Goal: Task Accomplishment & Management: Use online tool/utility

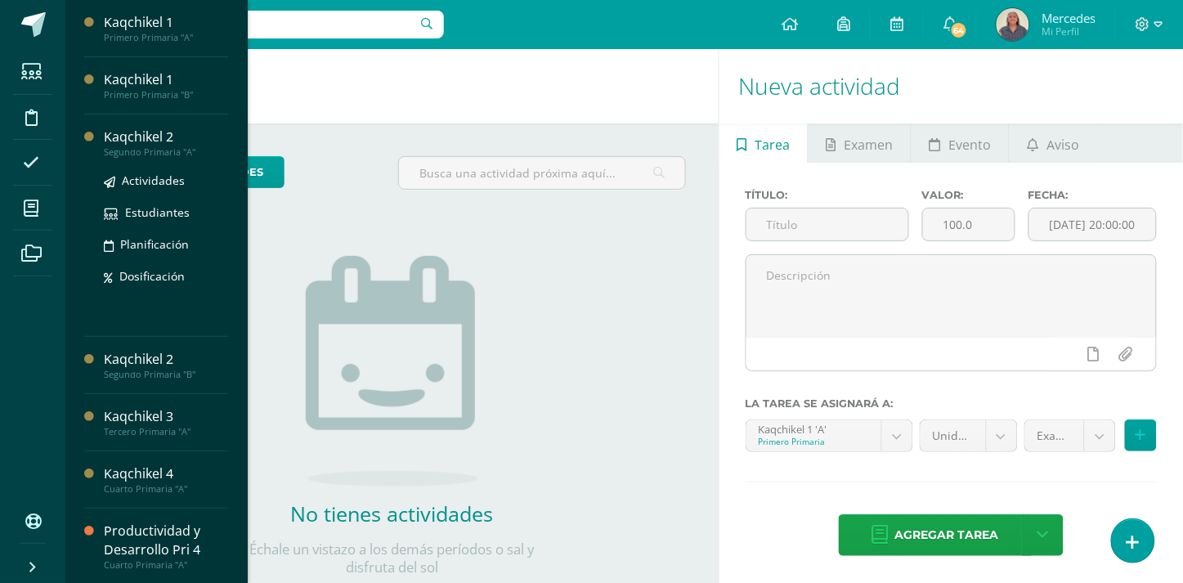
click at [108, 144] on div "Kaqchikel 2" at bounding box center [166, 137] width 124 height 19
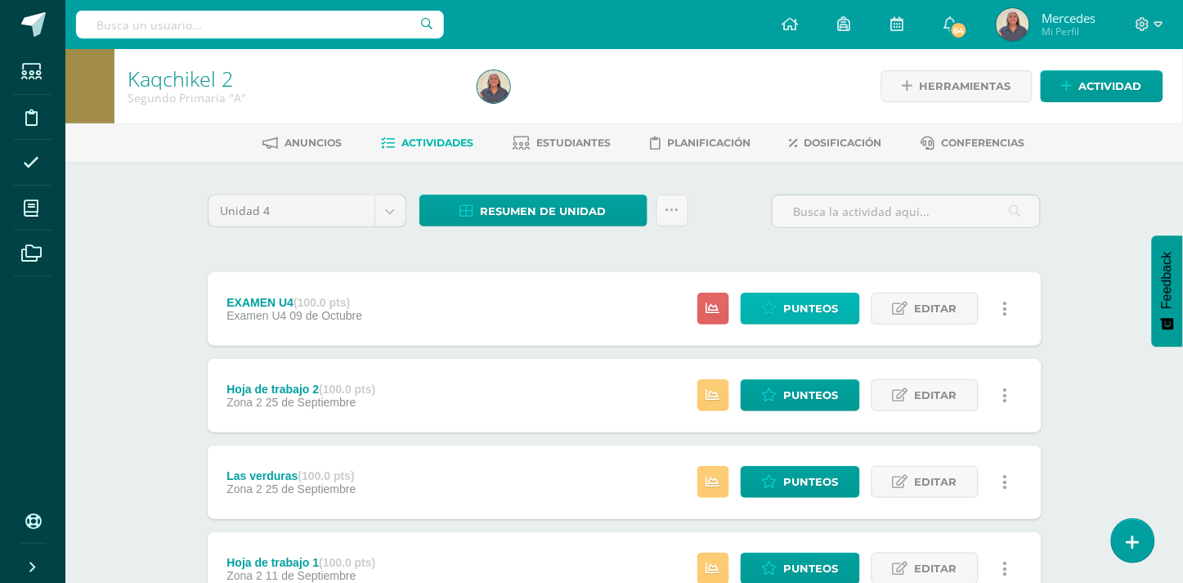
click at [814, 303] on span "Punteos" at bounding box center [811, 309] width 55 height 30
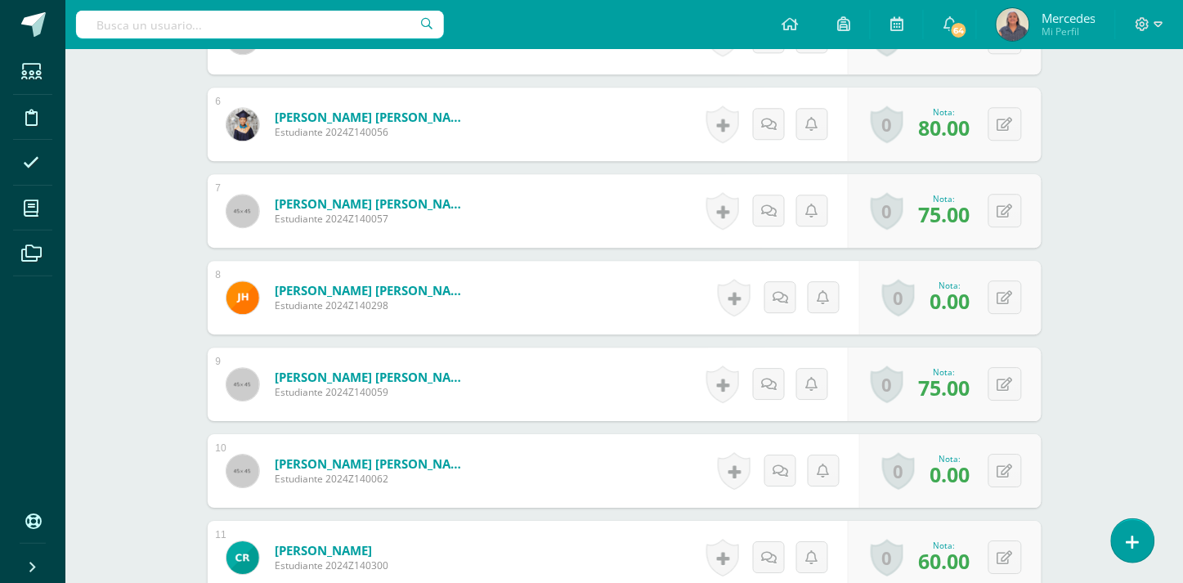
scroll to position [976, 0]
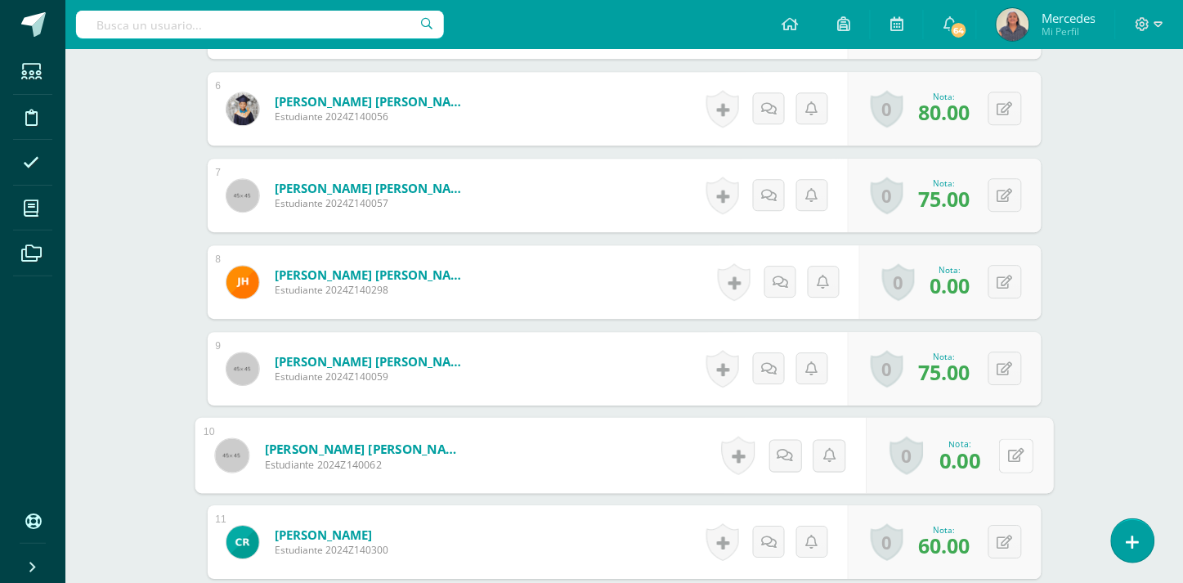
click at [1010, 448] on icon at bounding box center [1016, 455] width 16 height 14
type input "80"
click at [966, 454] on icon at bounding box center [973, 461] width 15 height 14
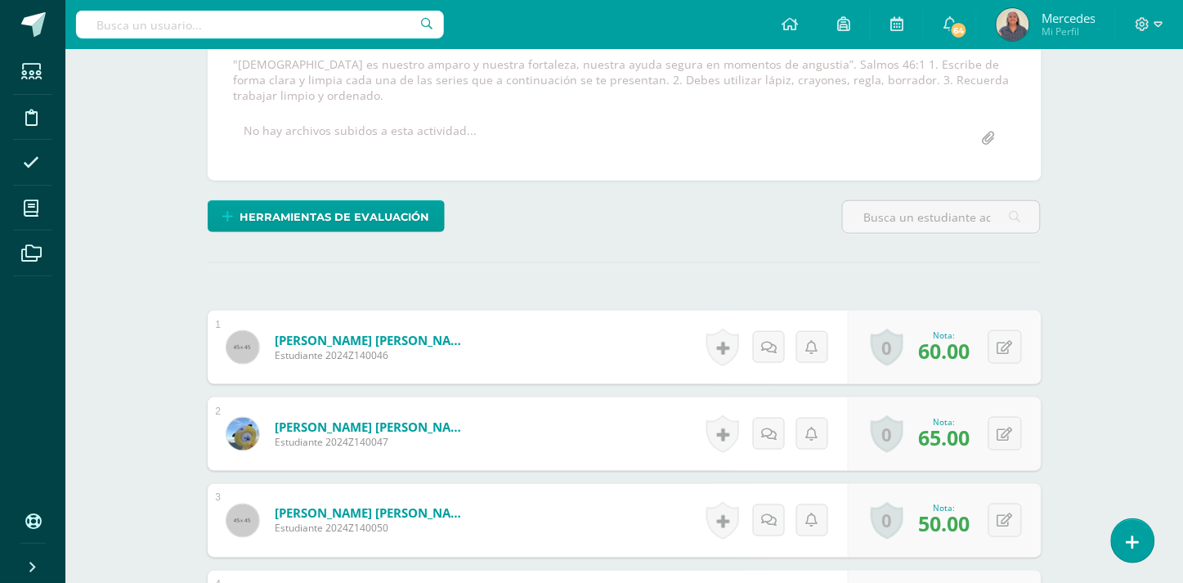
scroll to position [62, 0]
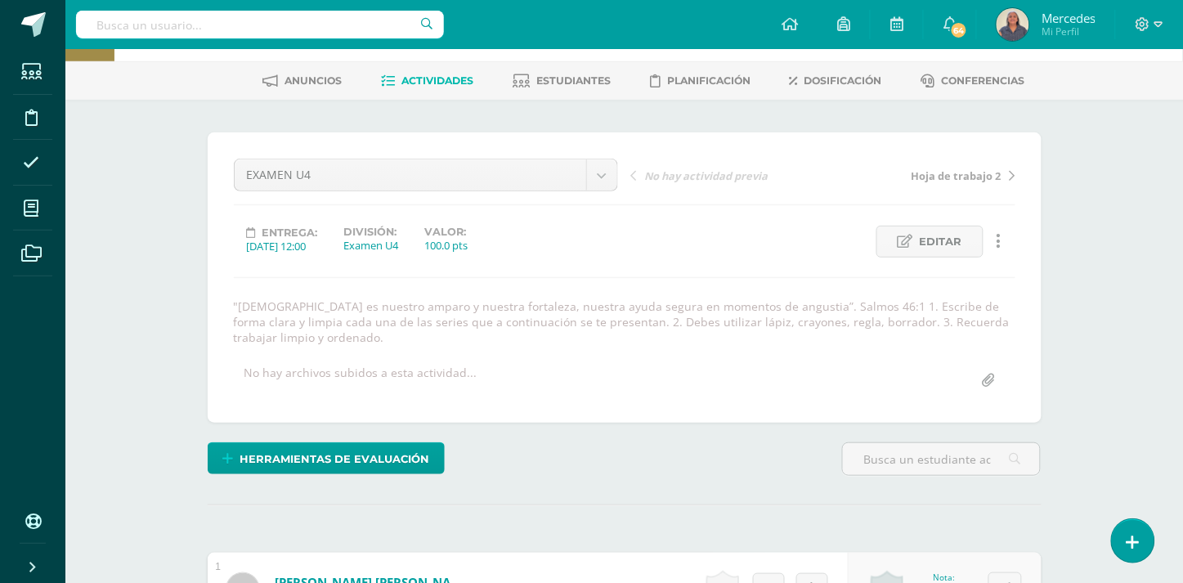
click at [948, 175] on span "Hoja de trabajo 2" at bounding box center [957, 175] width 90 height 15
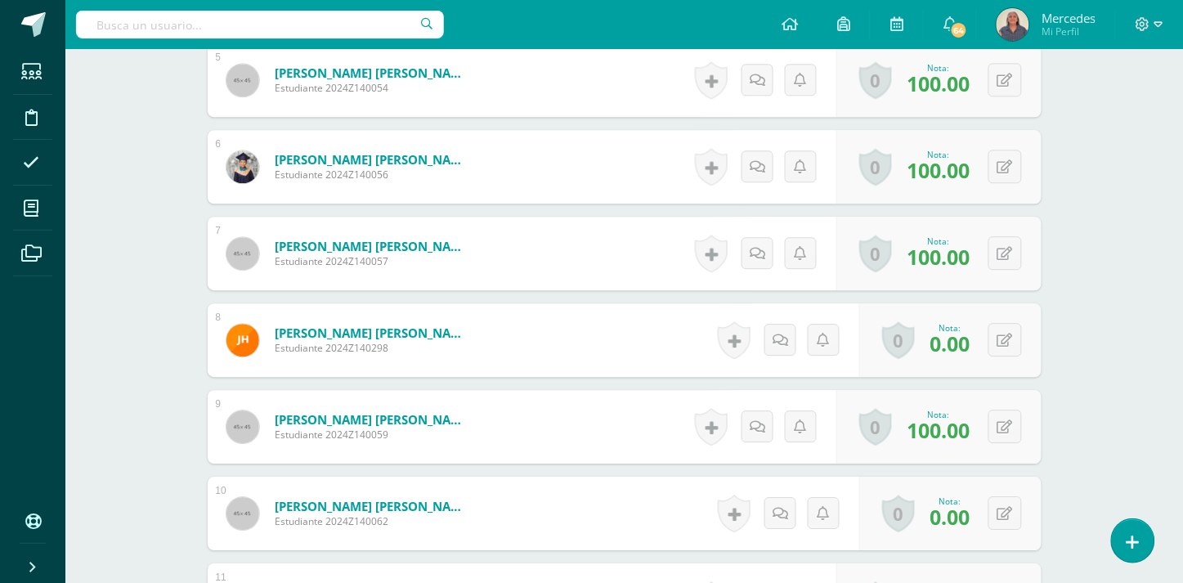
scroll to position [936, 0]
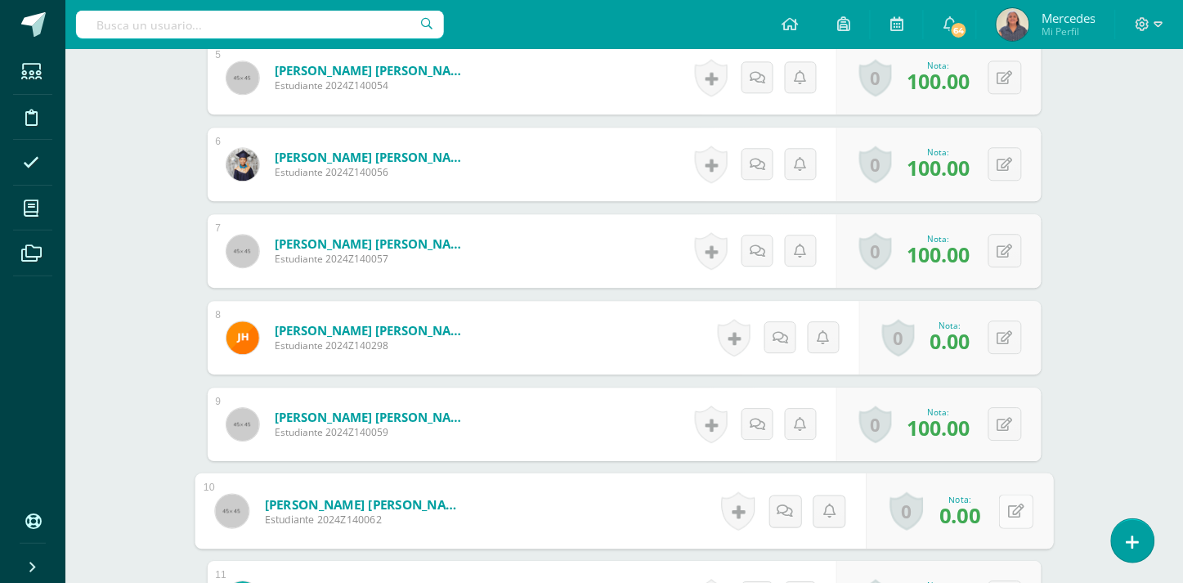
click at [1003, 515] on button at bounding box center [1016, 511] width 34 height 34
type input "100"
click at [975, 519] on icon at bounding box center [973, 516] width 15 height 14
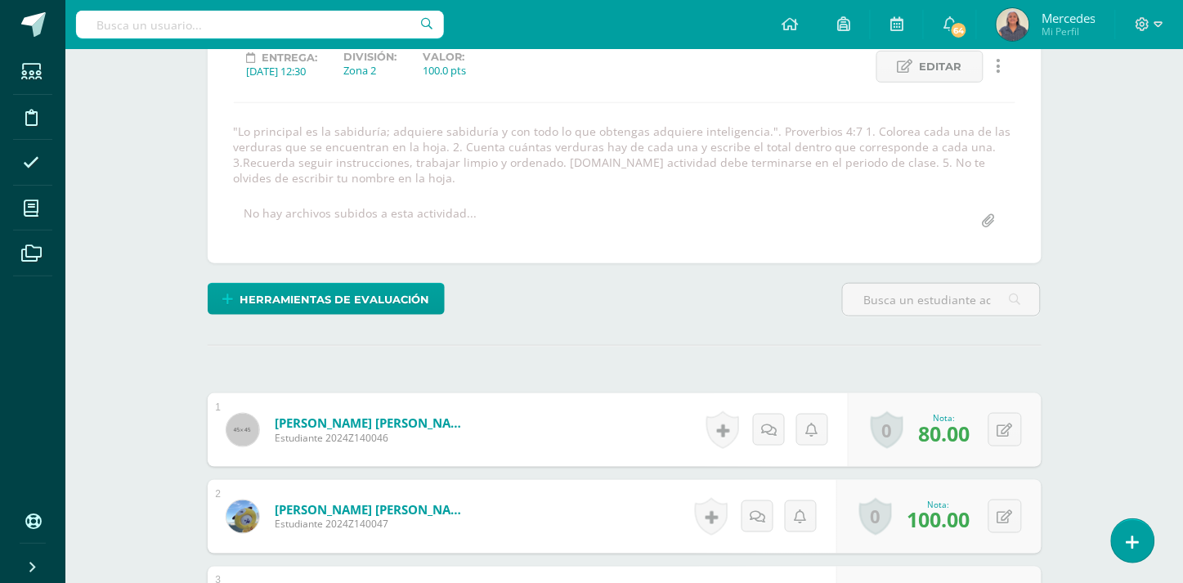
scroll to position [0, 0]
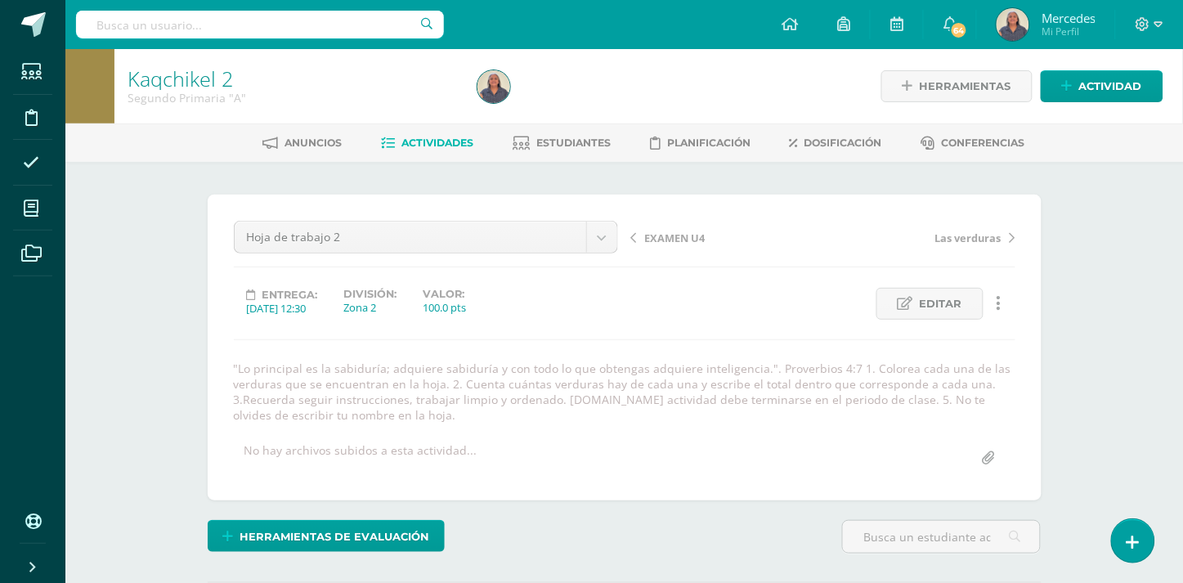
click at [975, 239] on span "Las verduras" at bounding box center [968, 238] width 66 height 15
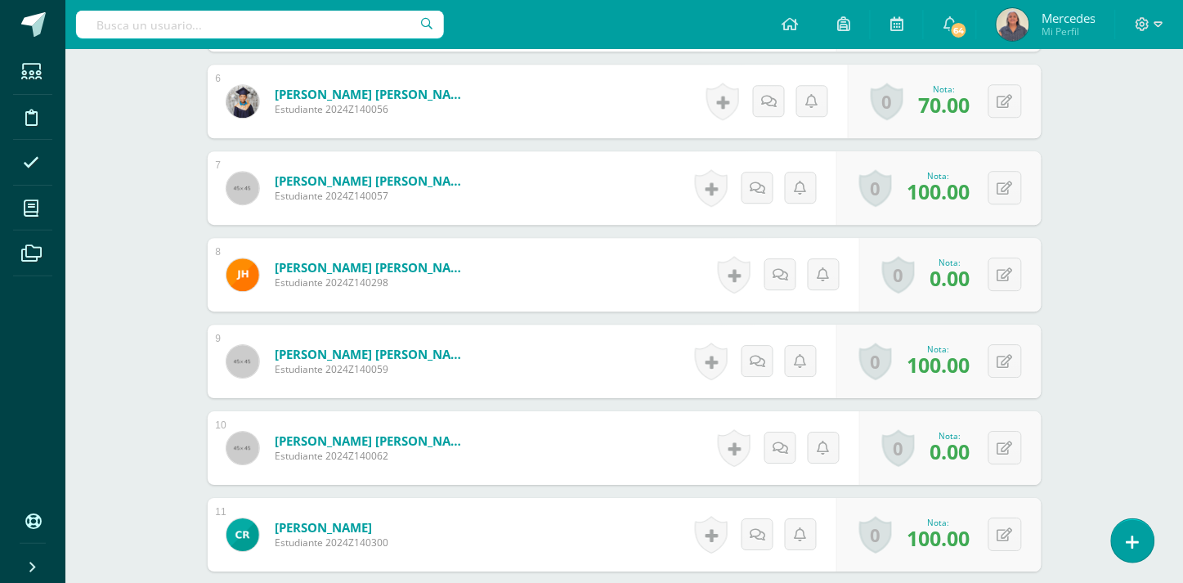
scroll to position [1009, 0]
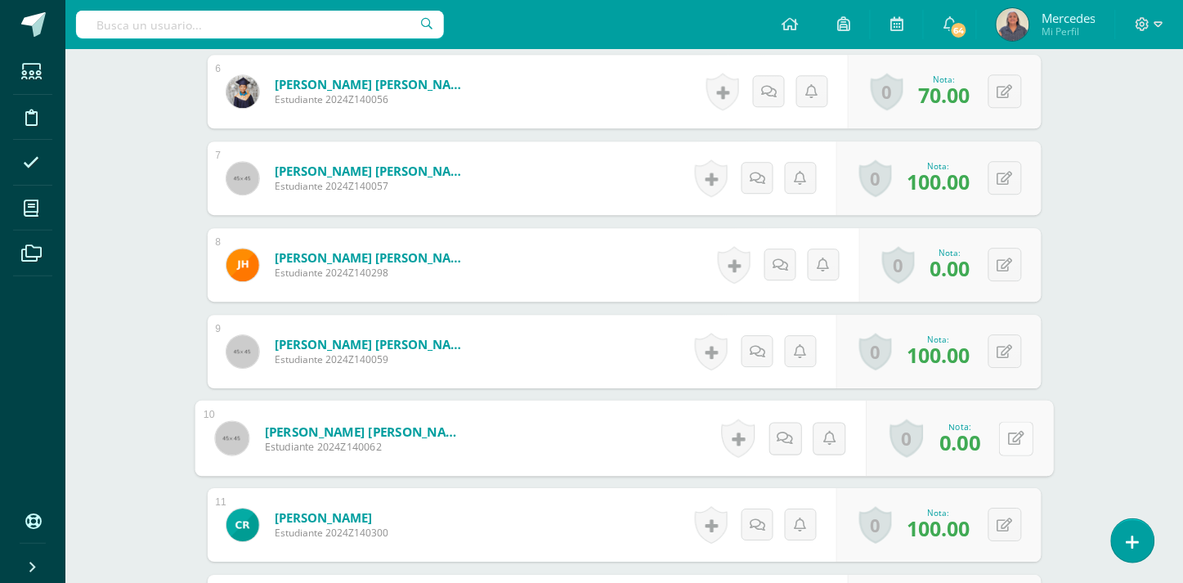
click at [1006, 437] on button at bounding box center [1016, 438] width 34 height 34
type input "100"
click at [973, 433] on link at bounding box center [973, 444] width 33 height 33
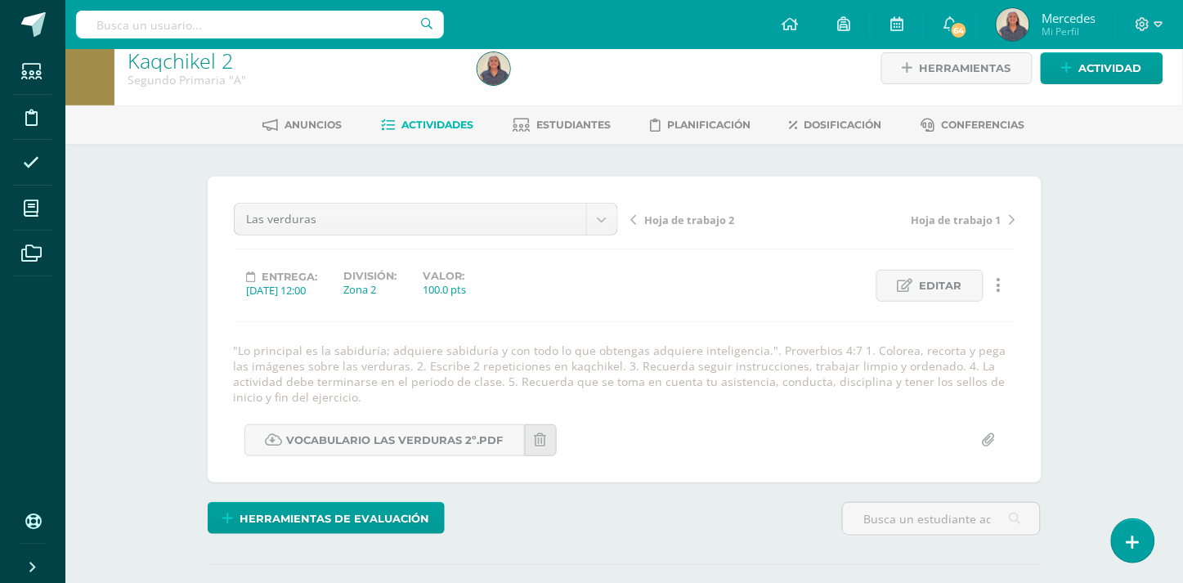
scroll to position [0, 0]
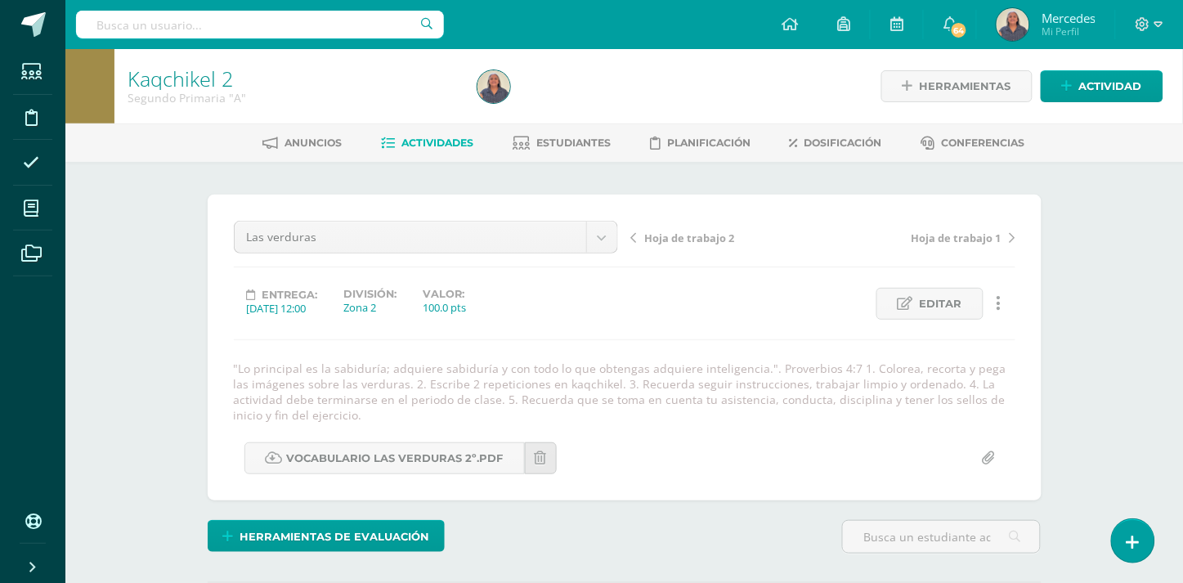
click at [409, 144] on span "Actividades" at bounding box center [437, 143] width 72 height 12
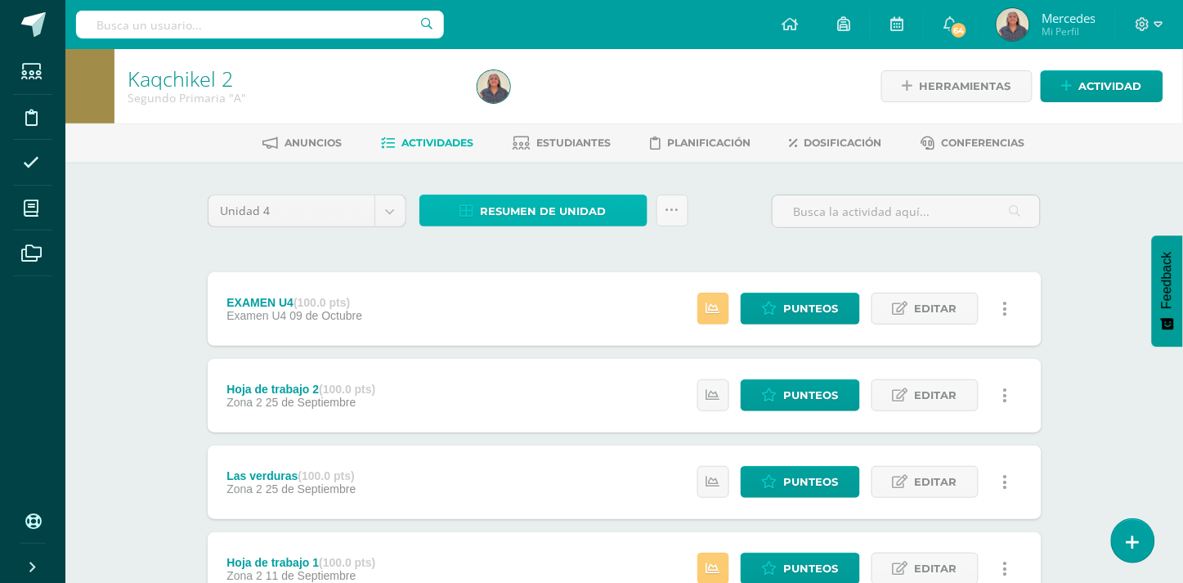
click at [537, 204] on span "Resumen de unidad" at bounding box center [544, 211] width 126 height 30
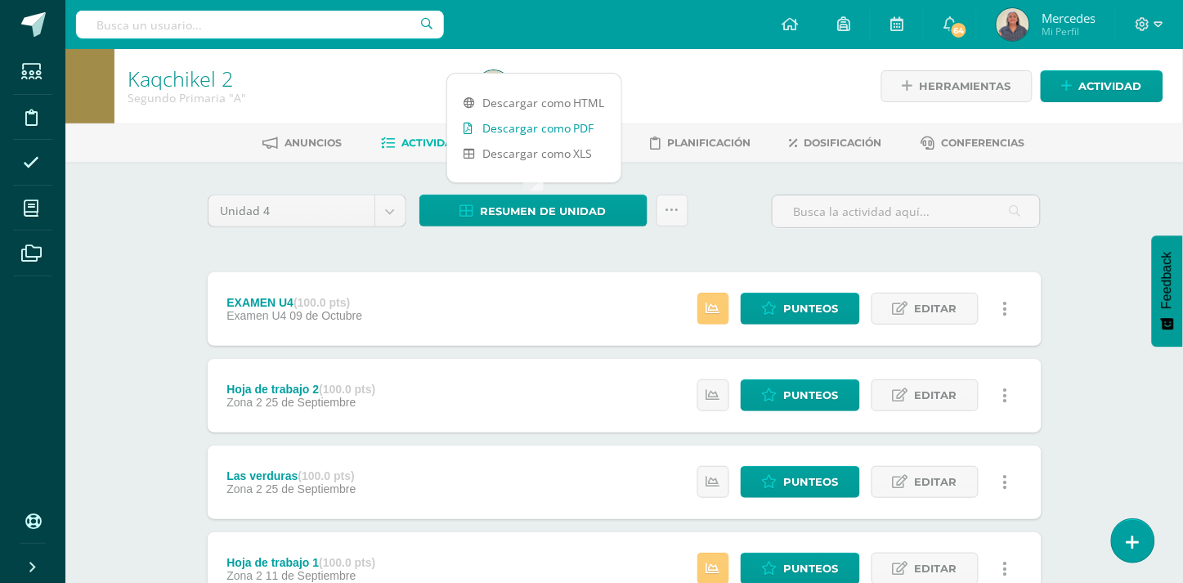
click at [519, 125] on link "Descargar como PDF" at bounding box center [534, 127] width 174 height 25
